Goal: Transaction & Acquisition: Obtain resource

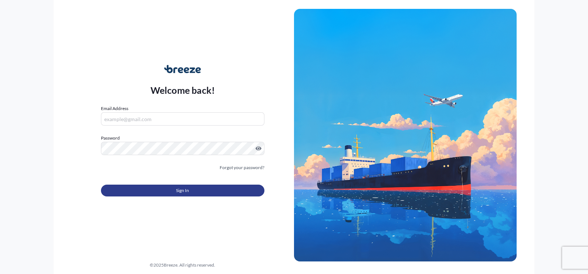
type input "[PERSON_NAME][EMAIL_ADDRESS][PERSON_NAME][DOMAIN_NAME]"
click at [192, 189] on button "Sign In" at bounding box center [182, 191] width 163 height 12
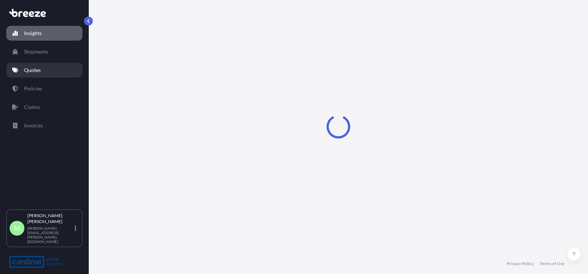
click at [38, 71] on p "Quotes" at bounding box center [32, 70] width 17 height 7
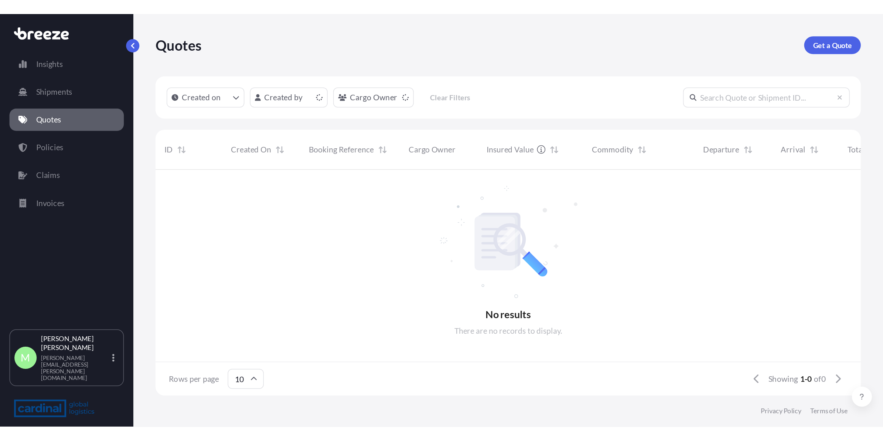
scroll to position [7, 7]
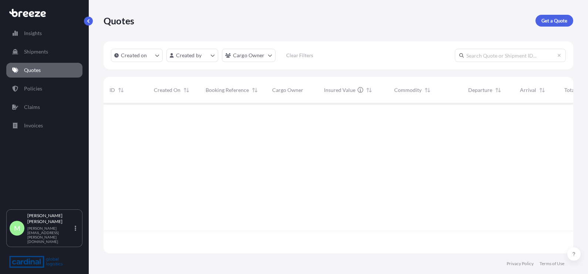
click at [559, 17] on p "Get a Quote" at bounding box center [554, 20] width 26 height 7
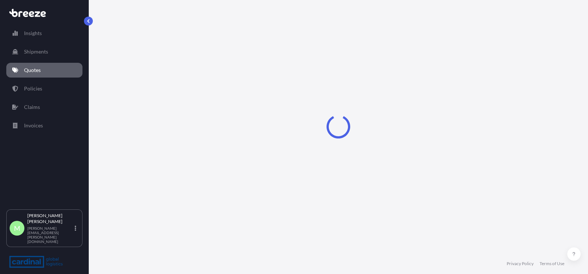
select select "Sea"
select select "1"
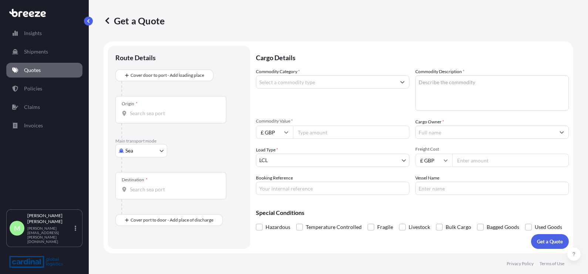
click at [163, 151] on body "Insights Shipments Quotes Policies Claims Invoices M [PERSON_NAME] [PERSON_NAME…" at bounding box center [294, 137] width 588 height 274
click at [146, 194] on div "Road" at bounding box center [141, 196] width 46 height 13
select select "Road"
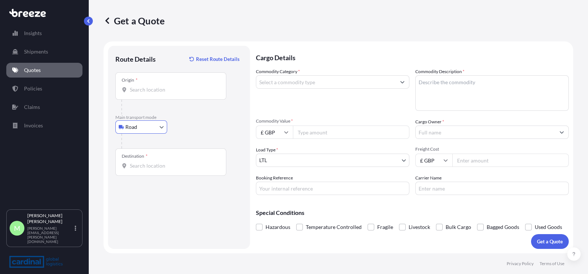
click at [148, 91] on input "Origin *" at bounding box center [173, 89] width 87 height 7
click at [166, 77] on div "Origin *" at bounding box center [170, 85] width 111 height 27
click at [166, 86] on input "Origin * Please select an origin" at bounding box center [173, 89] width 87 height 7
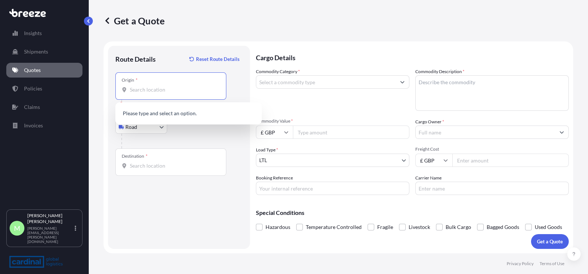
click at [164, 88] on input "Origin * Please select an origin" at bounding box center [173, 89] width 87 height 7
paste input "[STREET_ADDRESS][PERSON_NAME]"
click at [184, 116] on span "[STREET_ADDRESS][PERSON_NAME]" at bounding box center [183, 114] width 87 height 7
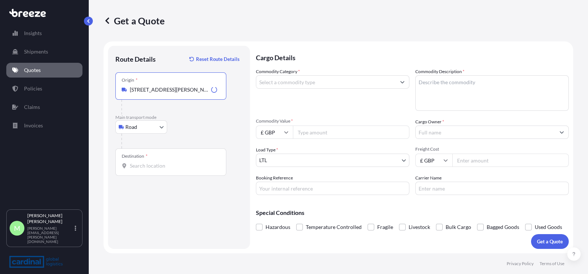
type input "[STREET_ADDRESS][PERSON_NAME]"
click at [144, 166] on input "Destination *" at bounding box center [173, 165] width 87 height 7
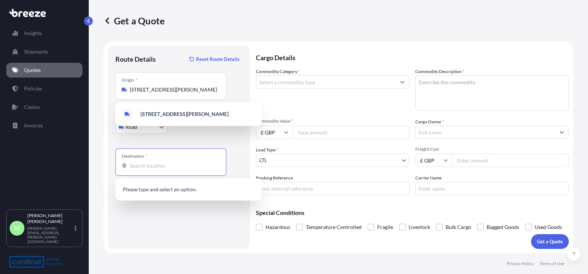
paste input "RM9 6DE Dagenham"
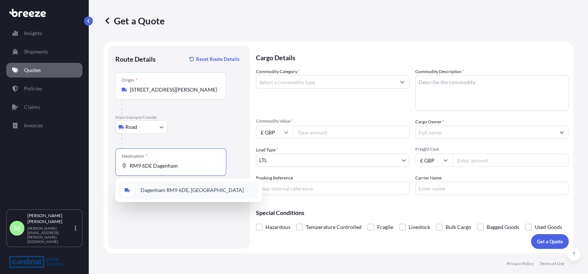
click at [172, 194] on div "Dagenham RM9 6DE, [GEOGRAPHIC_DATA]" at bounding box center [188, 190] width 140 height 18
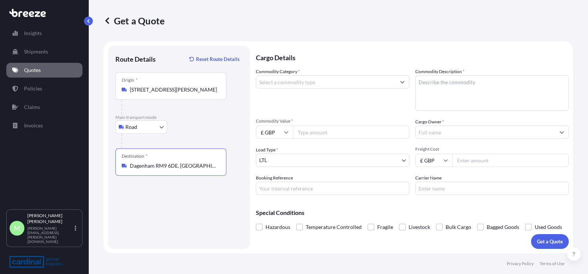
type input "Dagenham RM9 6DE, [GEOGRAPHIC_DATA]"
click at [334, 85] on input "Commodity Category *" at bounding box center [325, 81] width 139 height 13
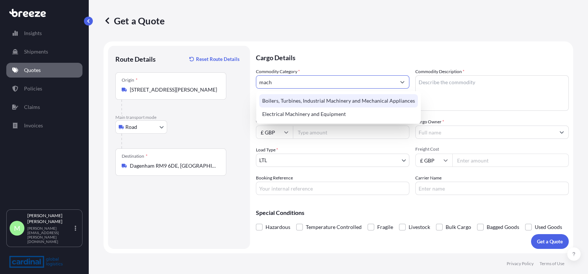
click at [336, 101] on div "Boilers, Turbines, Industrial Machinery and Mechanical Appliances" at bounding box center [338, 100] width 159 height 13
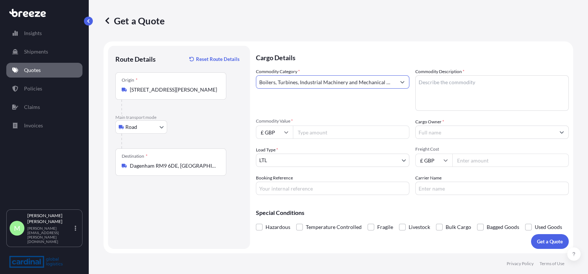
type input "Boilers, Turbines, Industrial Machinery and Mechanical Appliances"
click at [503, 81] on textarea "Commodity Description *" at bounding box center [491, 92] width 153 height 35
type textarea "sealant and polymer"
click at [317, 123] on span "Commodity Value *" at bounding box center [332, 121] width 153 height 6
click at [317, 126] on input "Commodity Value *" at bounding box center [351, 132] width 116 height 13
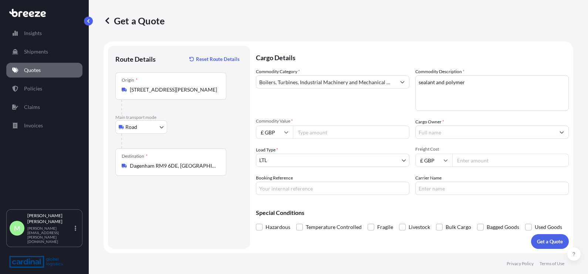
click at [318, 130] on input "Commodity Value *" at bounding box center [351, 132] width 116 height 13
drag, startPoint x: 278, startPoint y: 118, endPoint x: 278, endPoint y: 128, distance: 10.0
click at [278, 118] on div "Commodity Category * Boilers, Turbines, Industrial Machinery and Mechanical App…" at bounding box center [412, 131] width 313 height 127
click at [275, 131] on input "£ GBP" at bounding box center [274, 132] width 37 height 13
click at [273, 153] on div "€ EUR" at bounding box center [274, 153] width 31 height 14
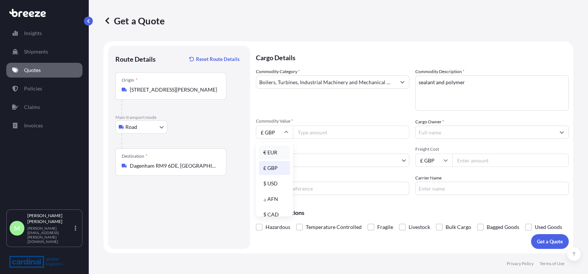
type input "€ EUR"
click at [338, 141] on div "Commodity Category * Boilers, Turbines, Industrial Machinery and Mechanical App…" at bounding box center [412, 131] width 313 height 127
click at [333, 126] on input "Commodity Value *" at bounding box center [351, 132] width 116 height 13
type input "74540.00"
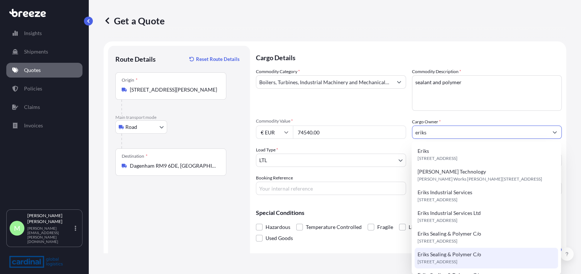
click at [471, 258] on span "Eriks Sealing & Polymer C/o" at bounding box center [449, 254] width 64 height 7
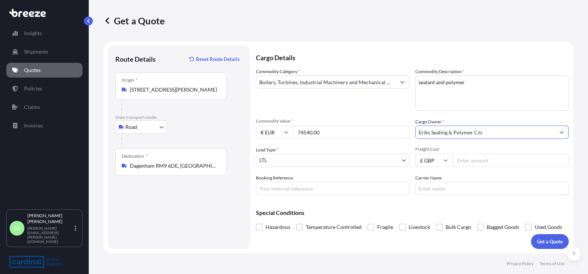
type input "Eriks Sealing & Polymer C/o"
click at [498, 162] on input "Freight Cost" at bounding box center [510, 160] width 116 height 13
type input "810"
click at [540, 242] on p "Get a Quote" at bounding box center [550, 241] width 26 height 7
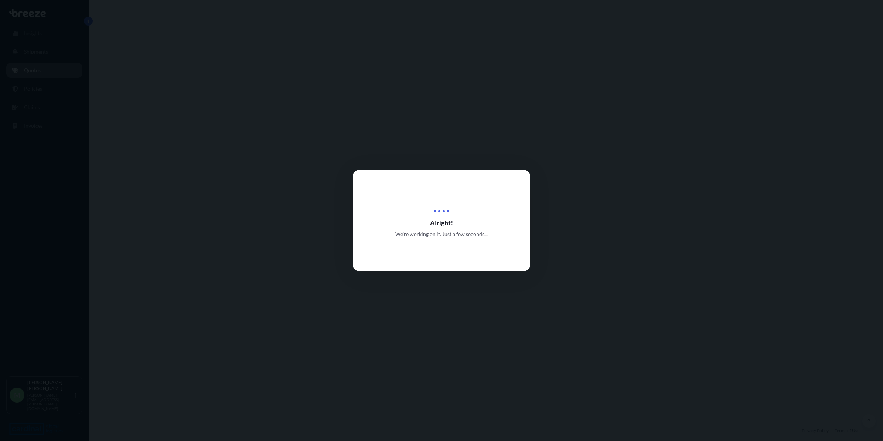
select select "Road"
select select "1"
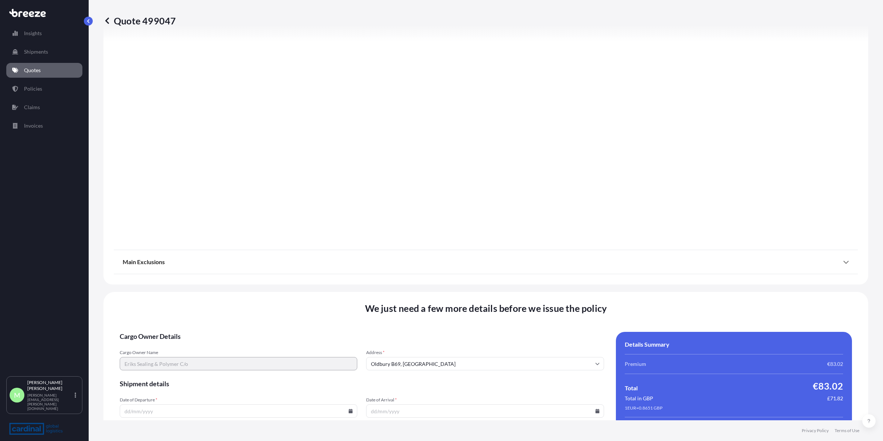
scroll to position [547, 0]
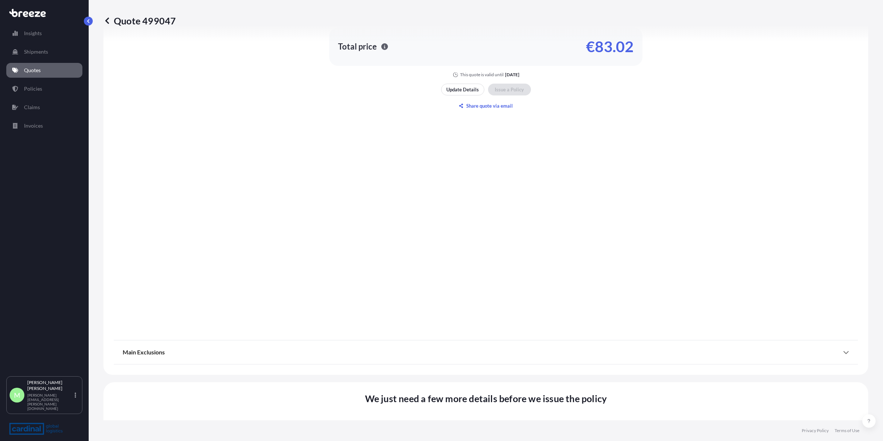
drag, startPoint x: 111, startPoint y: 23, endPoint x: 104, endPoint y: 24, distance: 7.5
click at [111, 23] on p "Quote 499047" at bounding box center [139, 21] width 72 height 12
click at [104, 20] on icon at bounding box center [106, 20] width 7 height 7
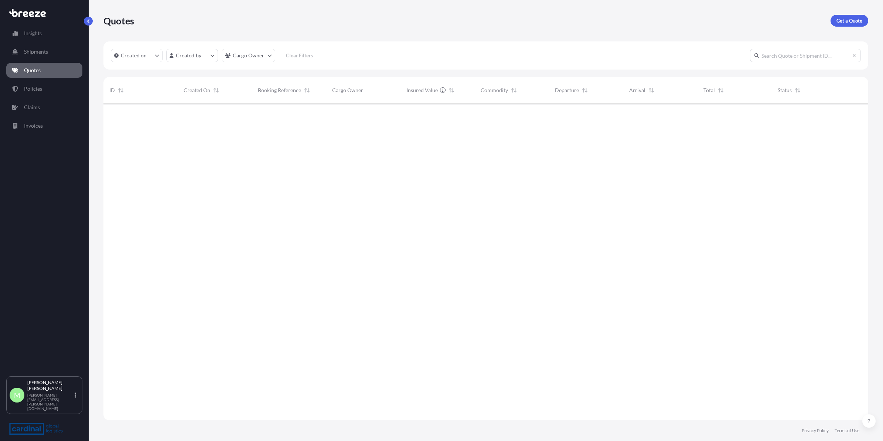
scroll to position [313, 758]
